Goal: Find specific page/section: Find specific page/section

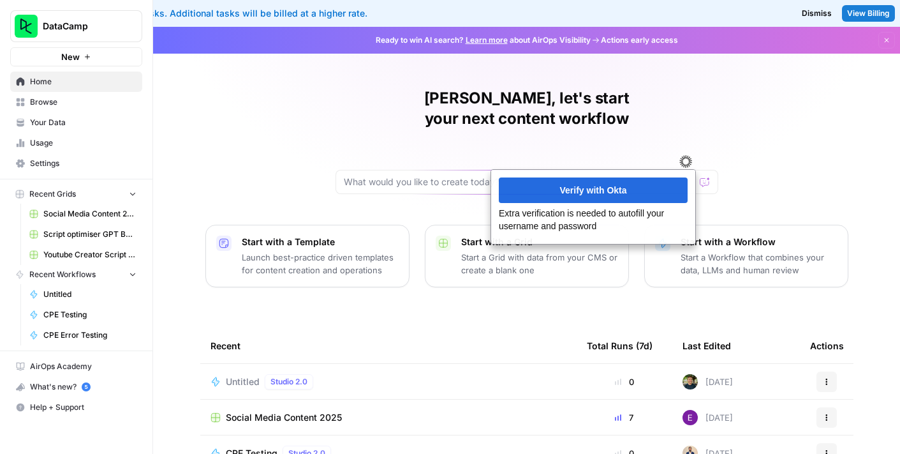
click at [44, 106] on span "Browse" at bounding box center [83, 101] width 107 height 11
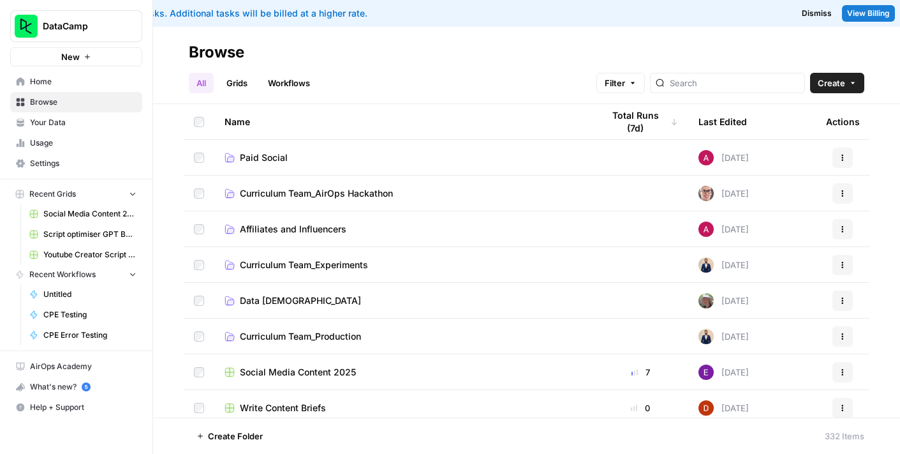
click at [302, 336] on span "Curriculum Team_Production" at bounding box center [300, 336] width 121 height 13
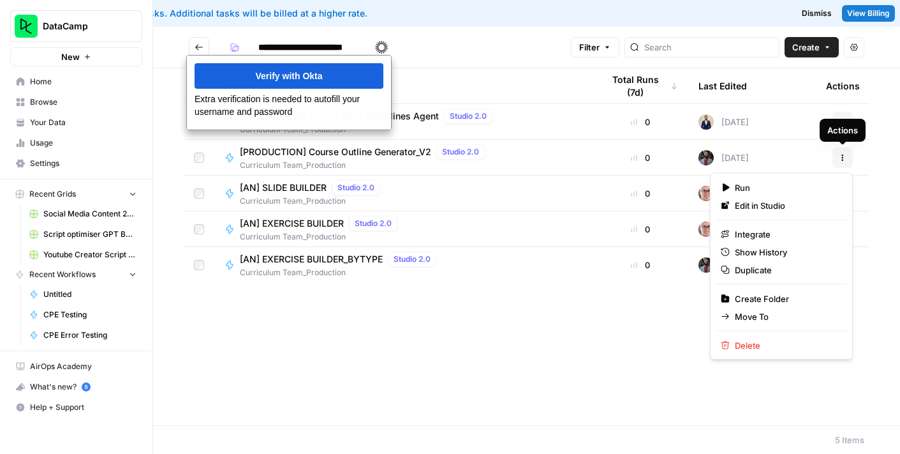
click at [841, 159] on icon "button" at bounding box center [843, 158] width 8 height 8
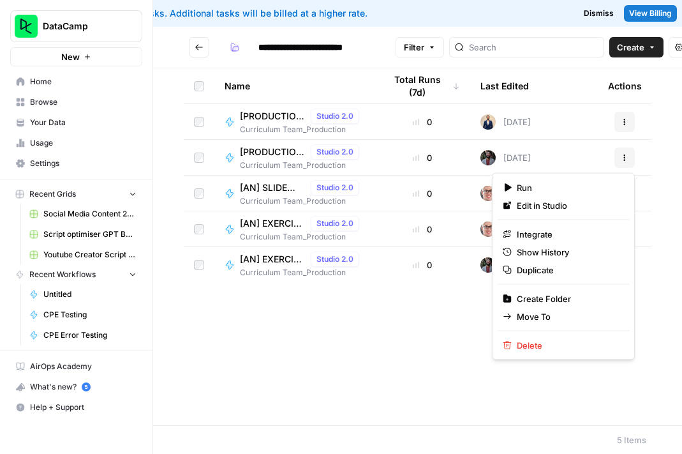
click at [372, 360] on div "Name Total Runs (7d) Last Edited Actions [PRODUCTION] Course Style Guidelines A…" at bounding box center [417, 246] width 529 height 357
